Goal: Browse casually

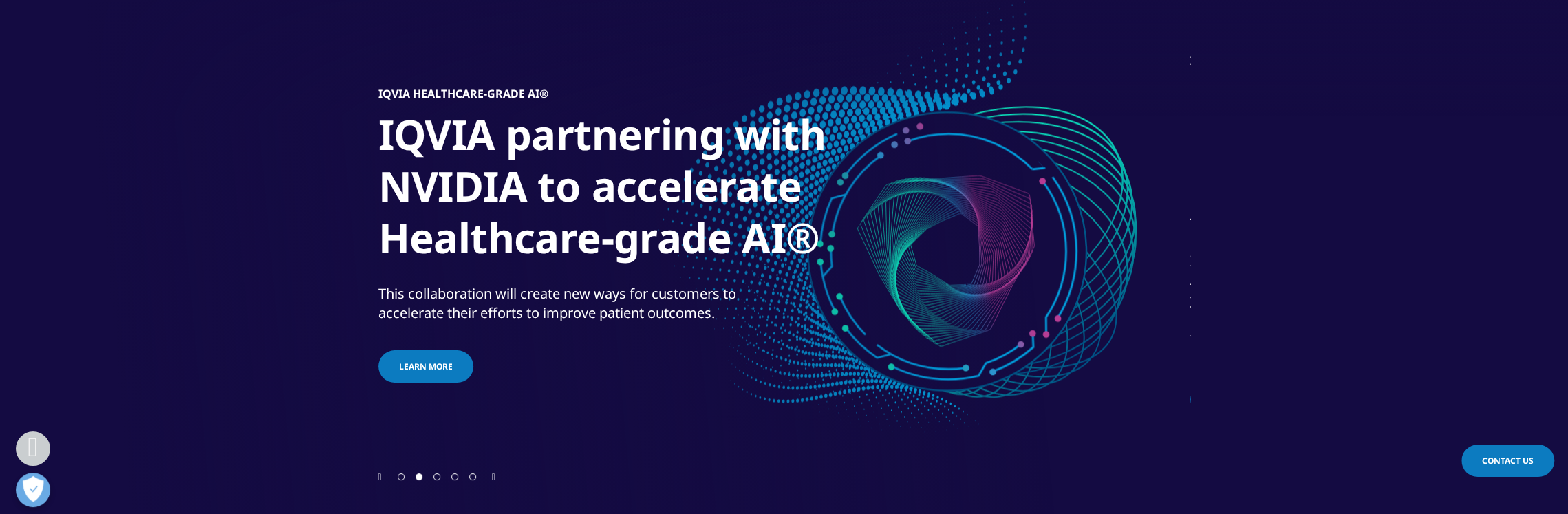
scroll to position [275, 0]
